Goal: Task Accomplishment & Management: Use online tool/utility

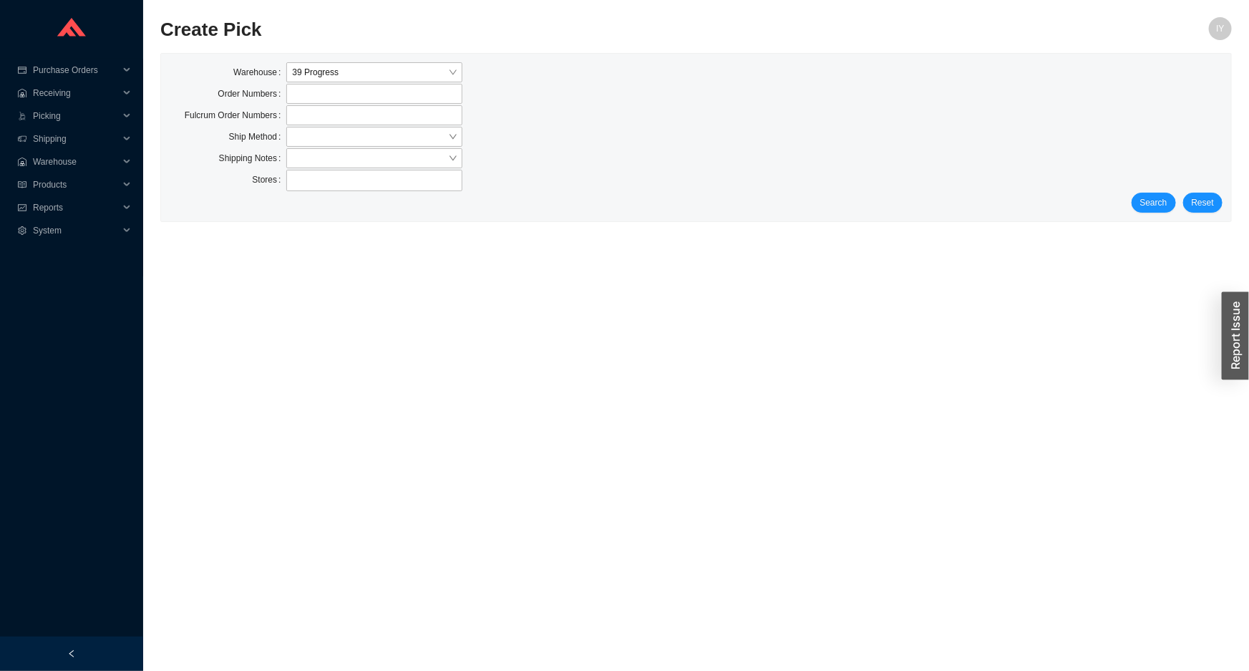
click at [1146, 216] on div "Warehouse 39 Progress Order Numbers Fulcrum Order Numbers Ship Method Shipping …" at bounding box center [696, 137] width 1070 height 167
click at [1153, 189] on div "Stores" at bounding box center [696, 181] width 1053 height 23
click at [1152, 195] on form "Warehouse 39 Progress Order Numbers Fulcrum Order Numbers Ship Method Shipping …" at bounding box center [696, 137] width 1053 height 150
click at [1151, 198] on span "Search" at bounding box center [1153, 202] width 27 height 14
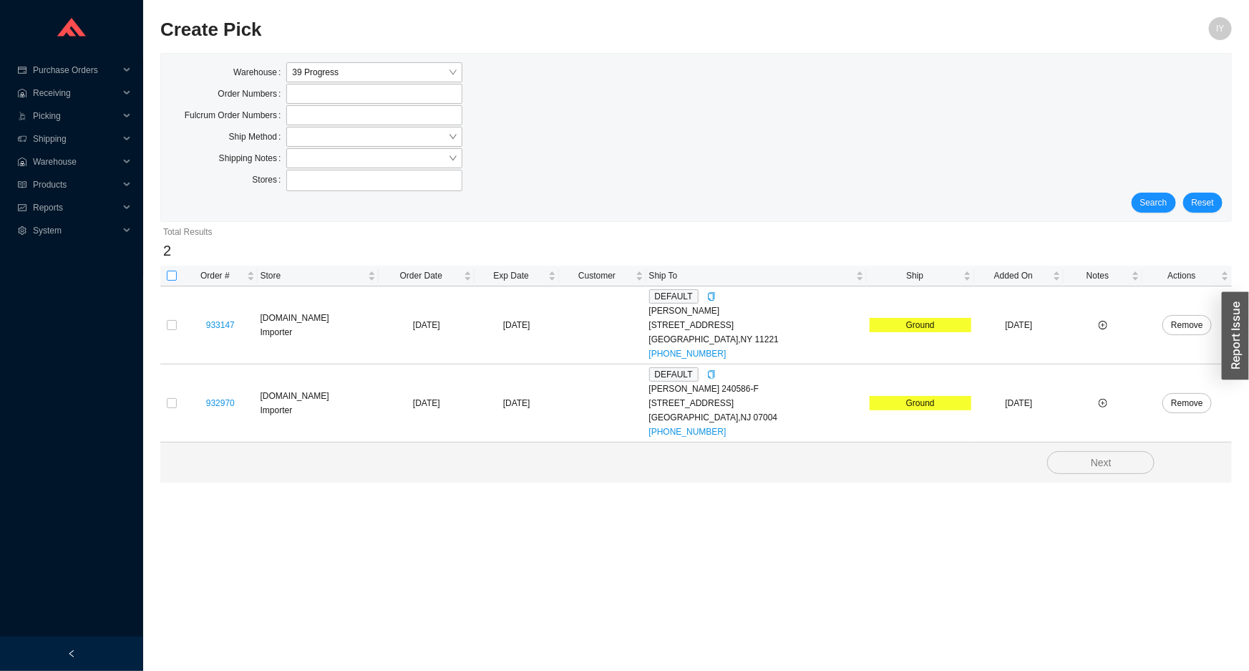
click at [172, 272] on input "checkbox" at bounding box center [172, 276] width 10 height 10
checkbox input "true"
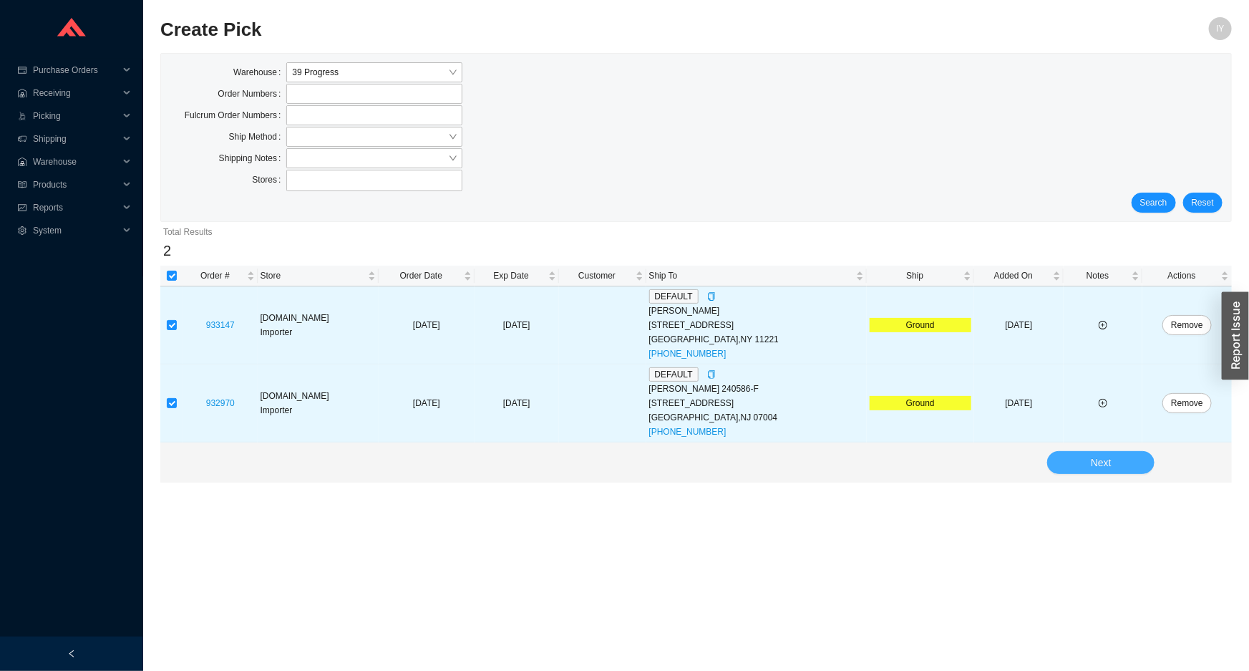
click at [1059, 452] on div "Next" at bounding box center [695, 462] width 1071 height 40
click at [1064, 457] on button "Next" at bounding box center [1100, 462] width 107 height 23
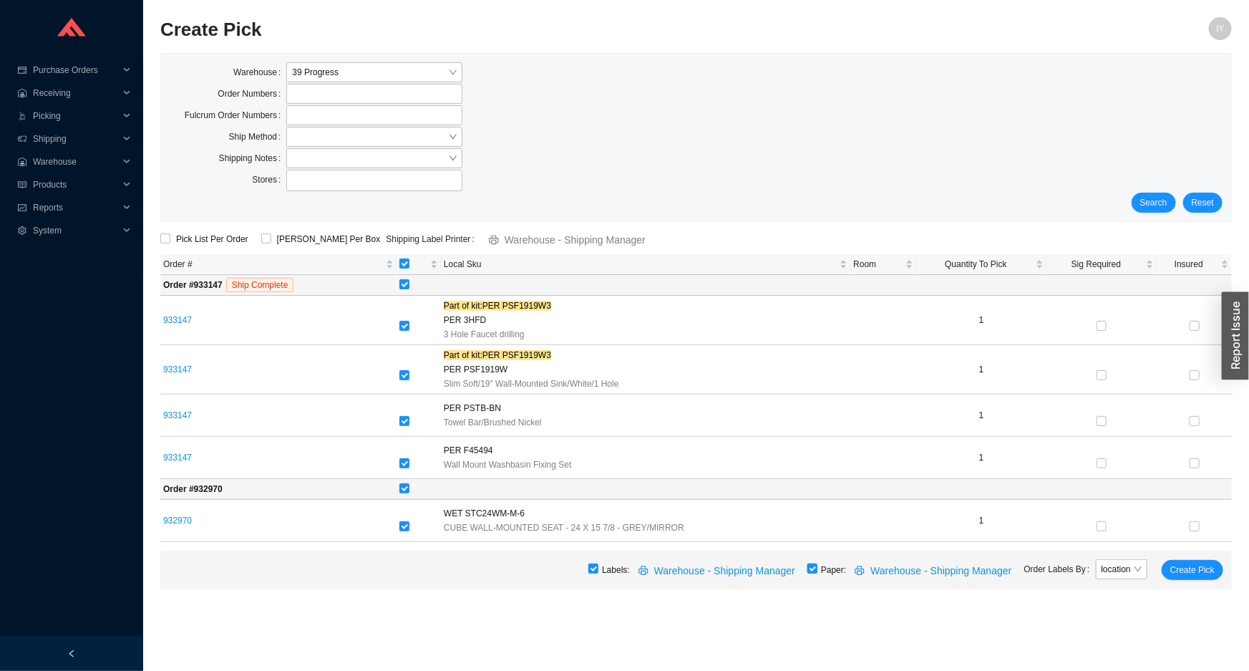
click at [816, 568] on input "checkbox" at bounding box center [812, 568] width 10 height 10
checkbox input "false"
click at [1194, 570] on span "Create Pick" at bounding box center [1192, 570] width 44 height 14
